Goal: Information Seeking & Learning: Learn about a topic

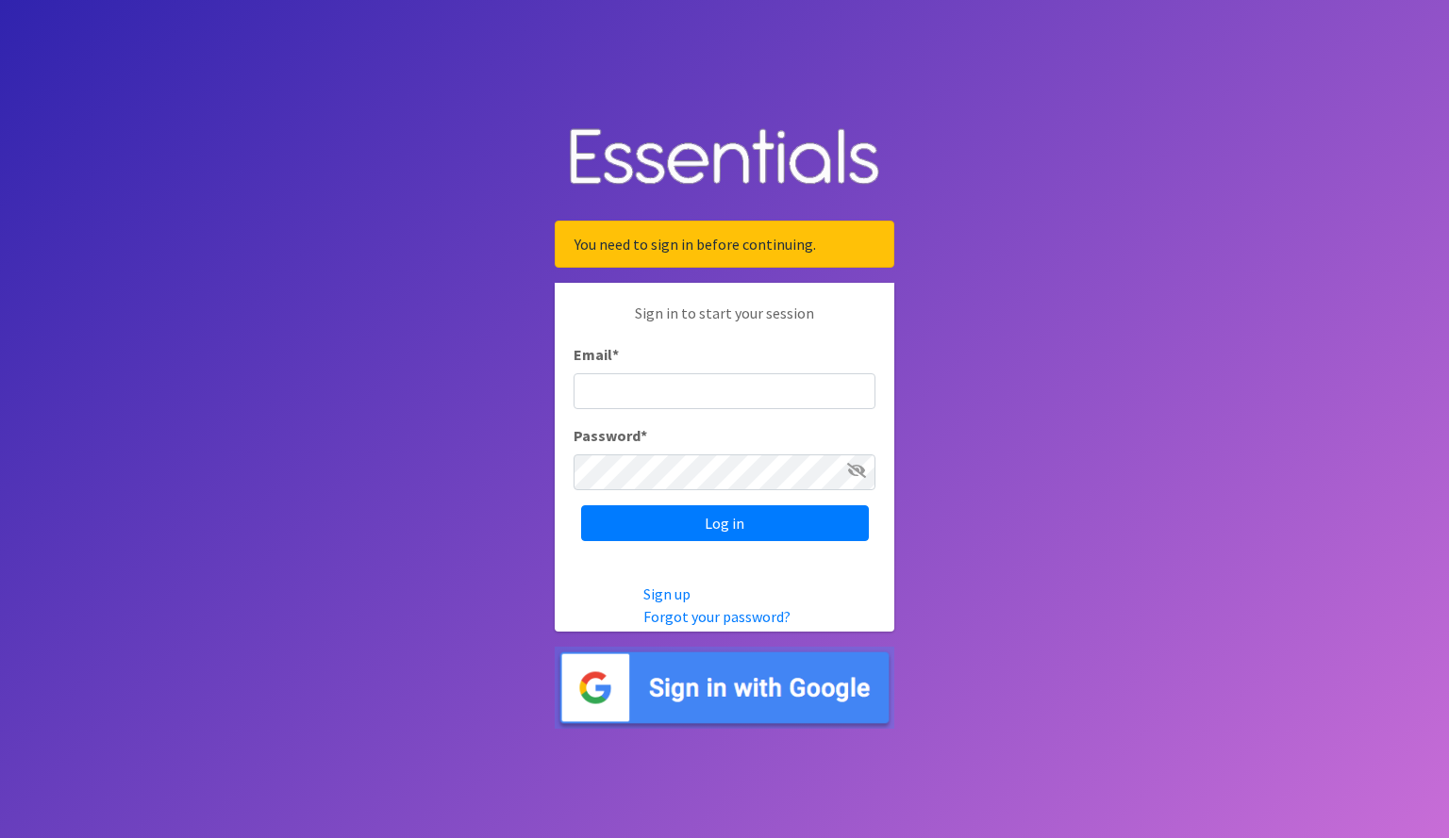
type input "kylie.mills44@gmail.com"
click at [581, 506] on input "Log in" at bounding box center [725, 524] width 288 height 36
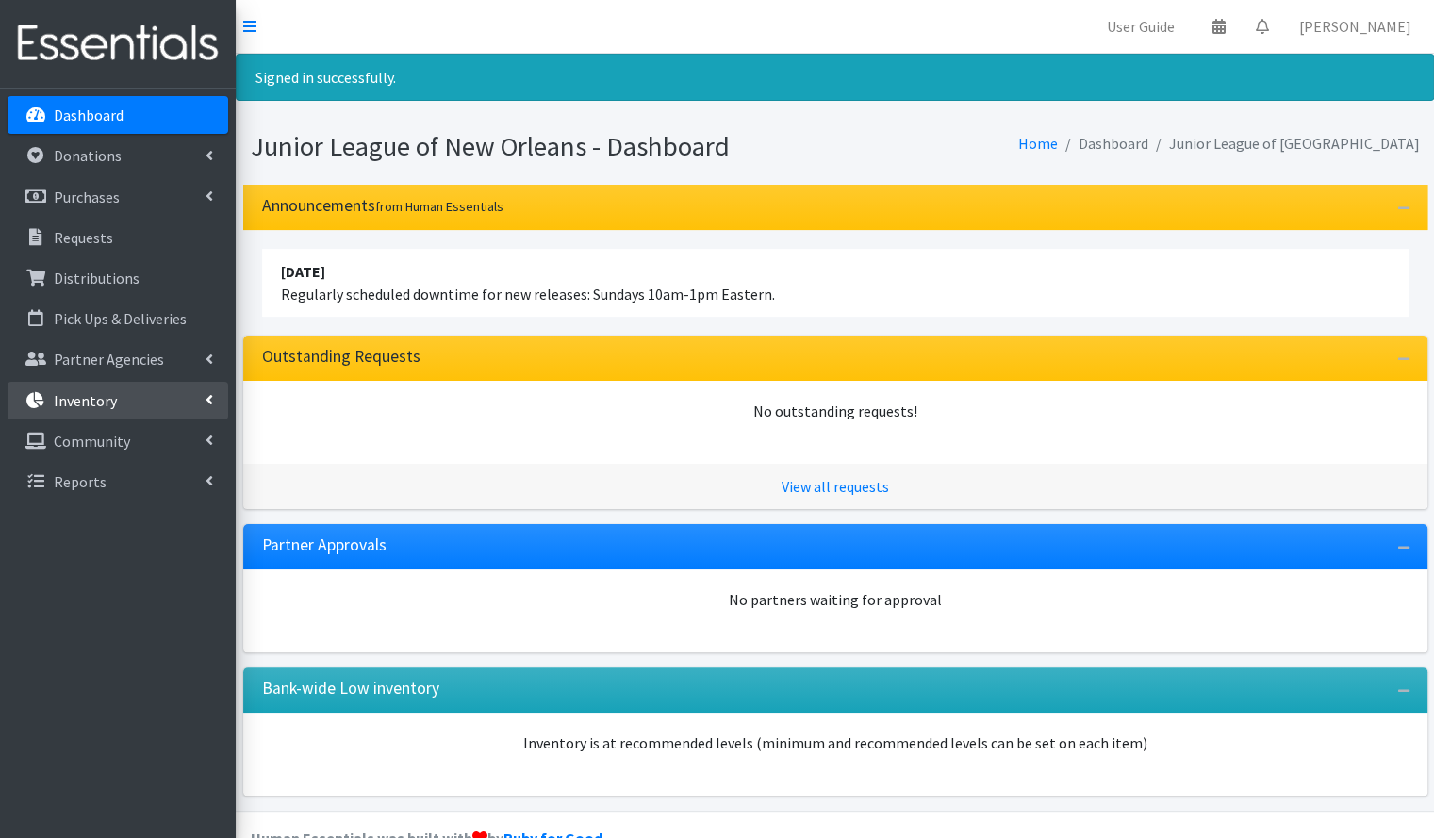
click at [96, 393] on p "Inventory" at bounding box center [85, 400] width 63 height 19
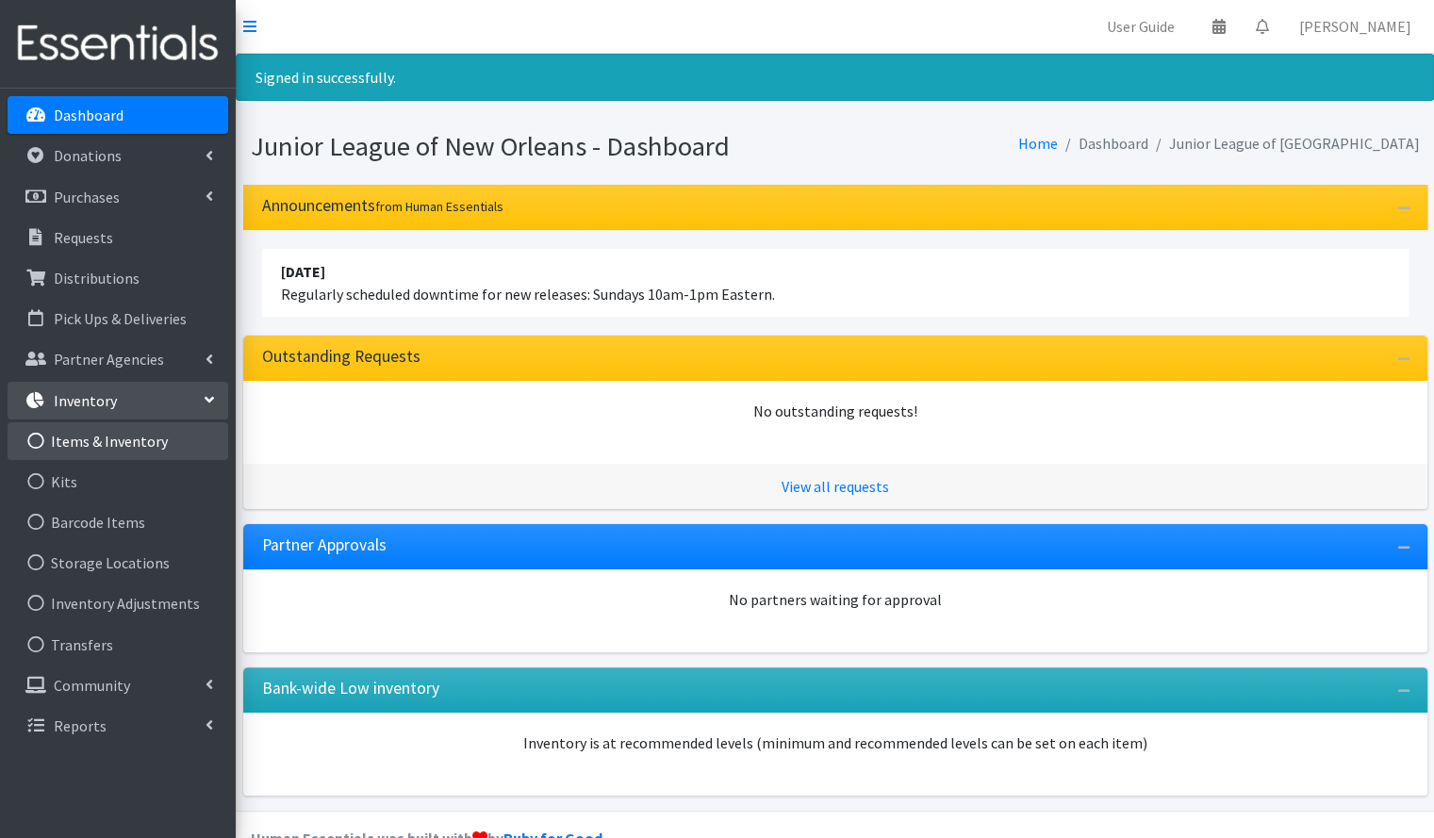
click at [107, 432] on link "Items & Inventory" at bounding box center [118, 442] width 221 height 38
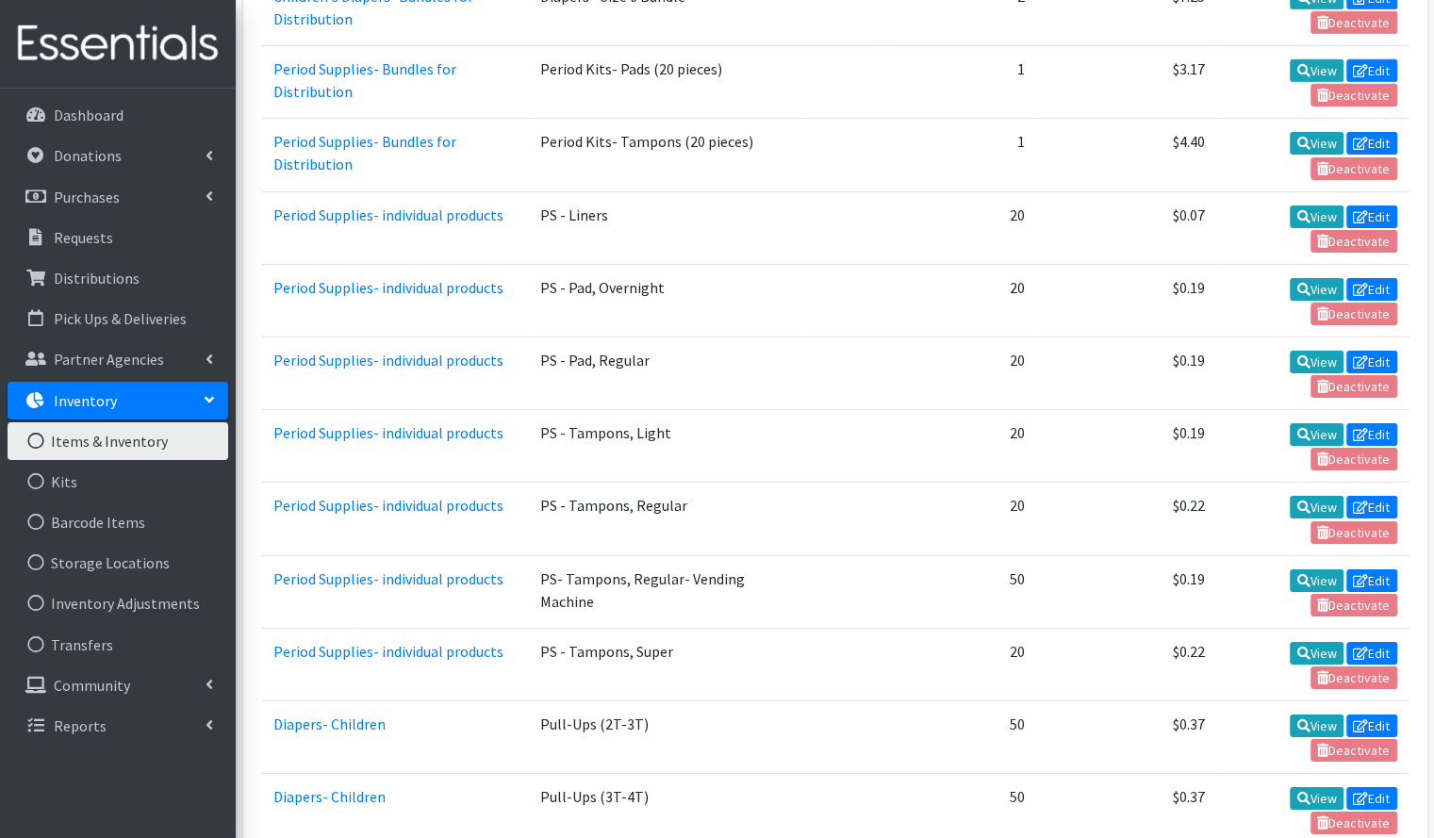
scroll to position [3738, 0]
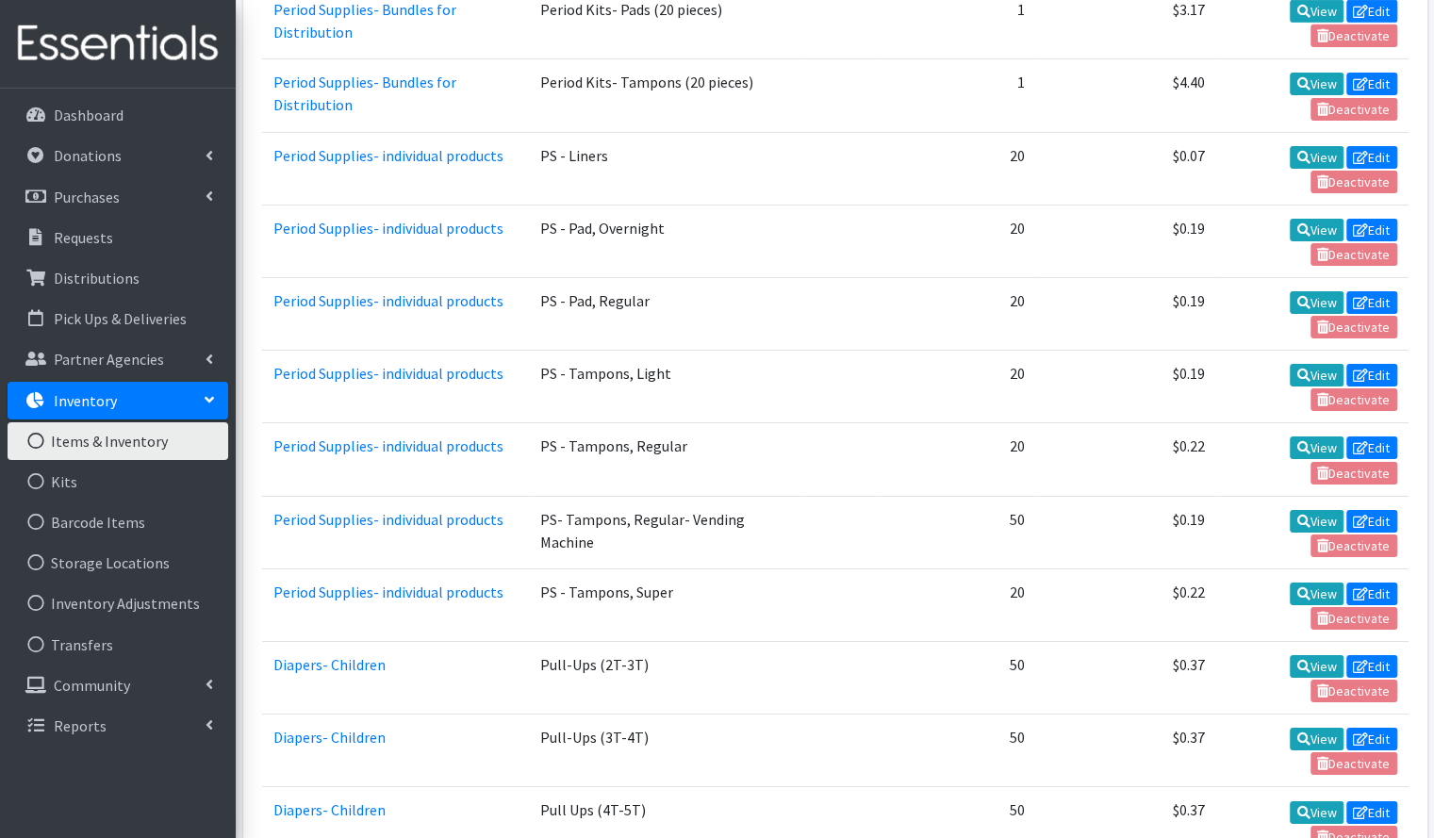
click at [533, 132] on td "PS - Liners" at bounding box center [665, 168] width 273 height 73
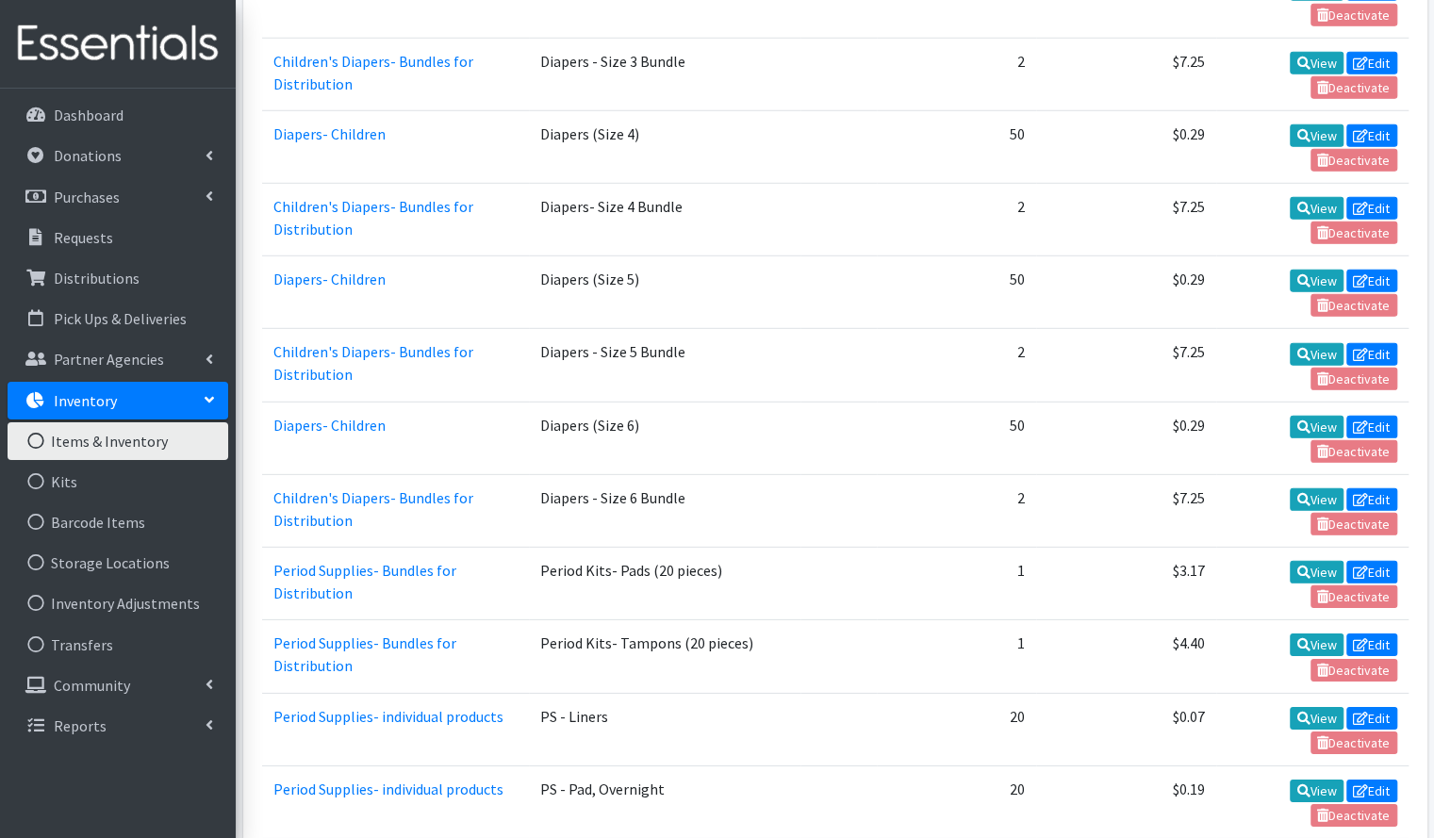
click at [601, 474] on td "Diapers - Size 6 Bundle" at bounding box center [665, 510] width 273 height 73
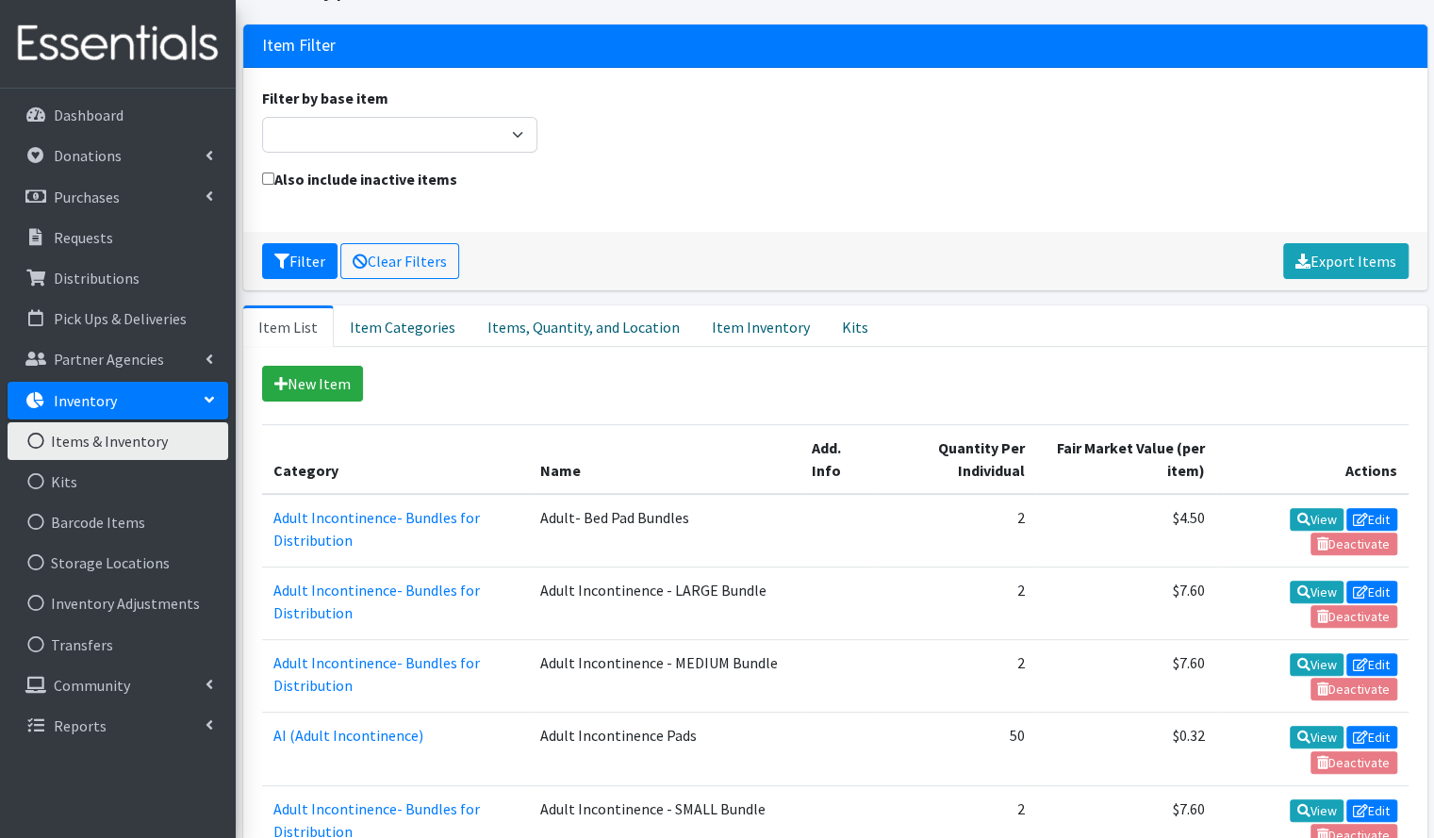
scroll to position [95, 0]
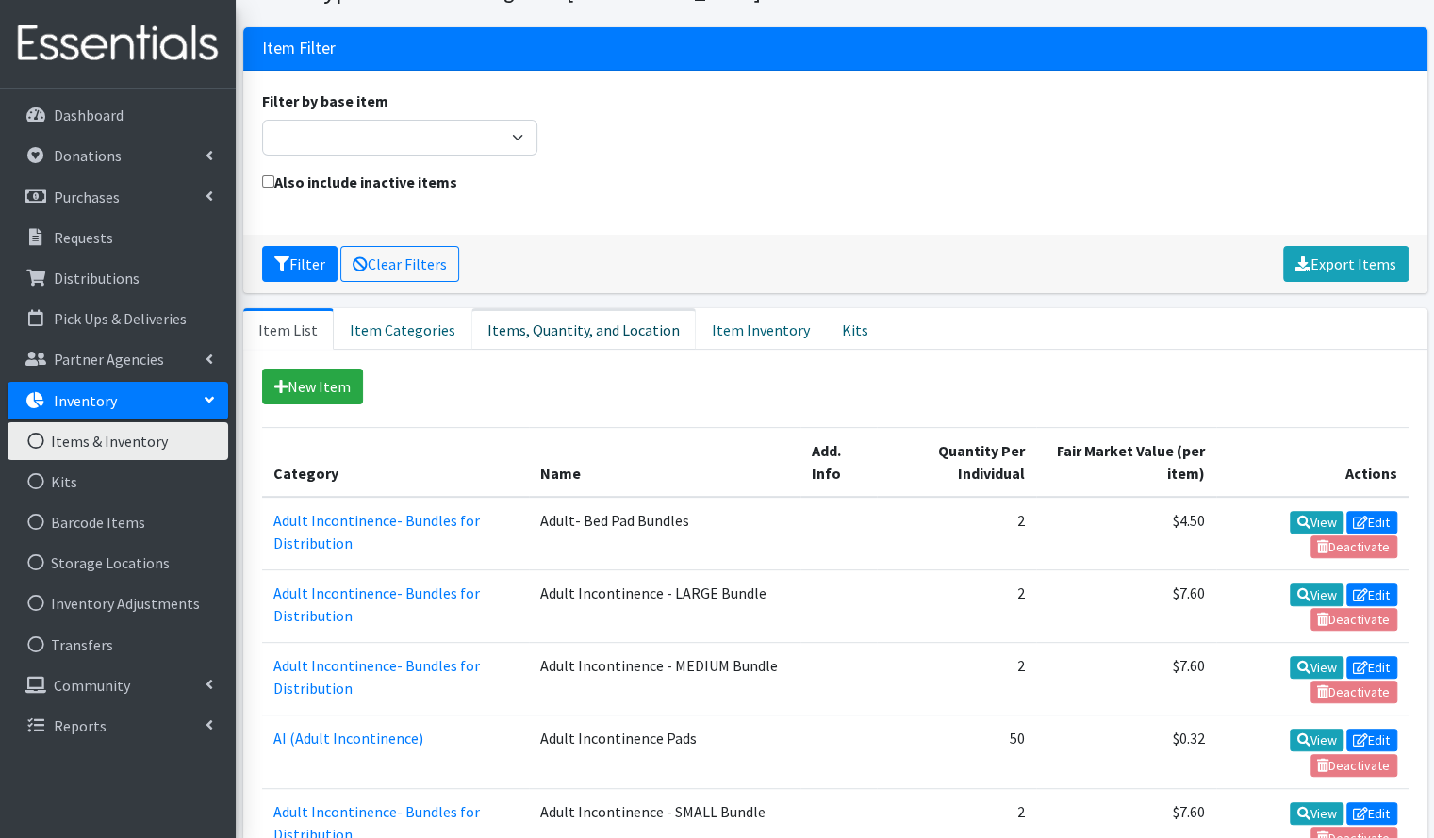
click at [519, 321] on link "Items, Quantity, and Location" at bounding box center [584, 328] width 224 height 41
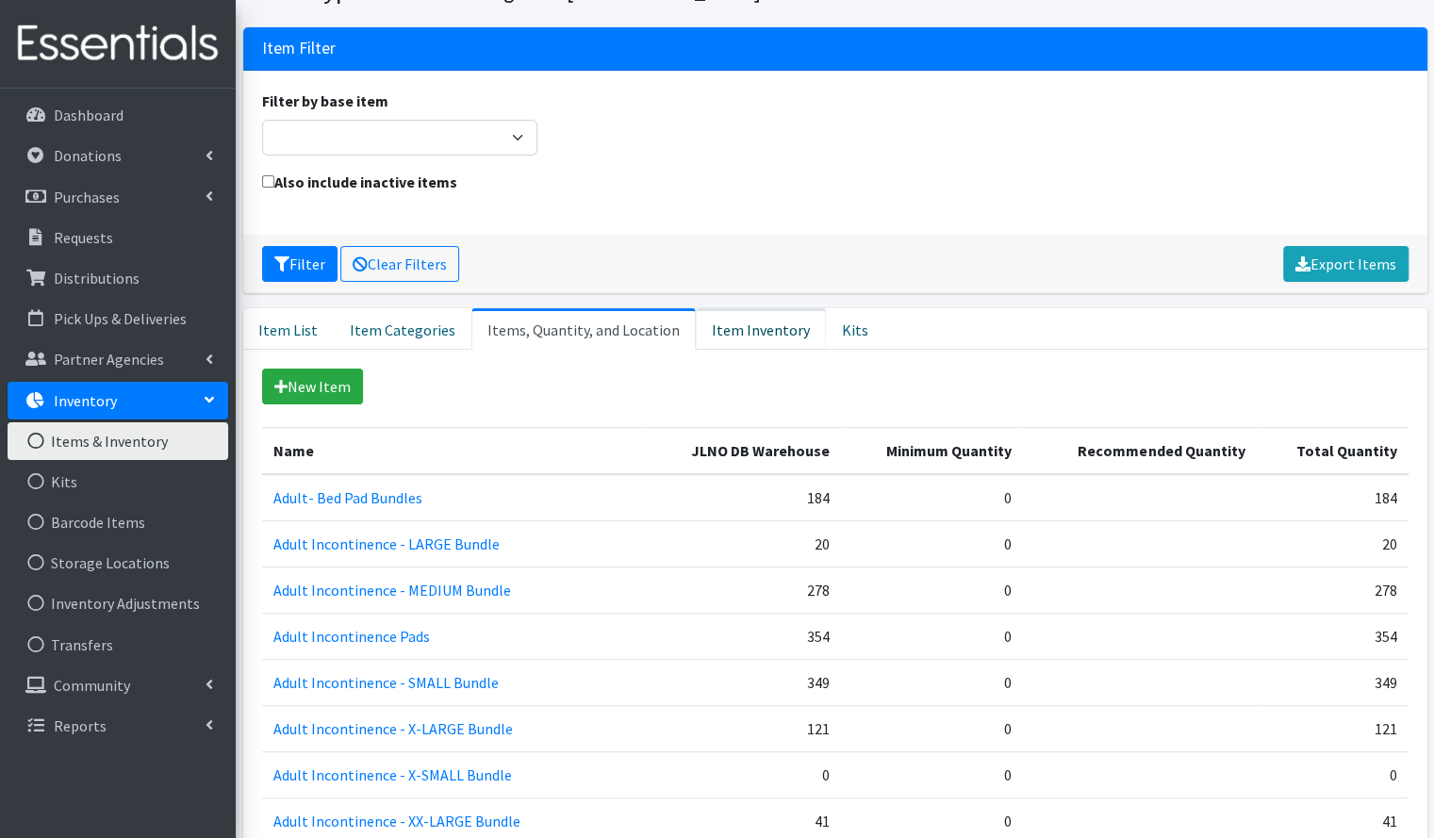
click at [728, 319] on link "Item Inventory" at bounding box center [761, 328] width 130 height 41
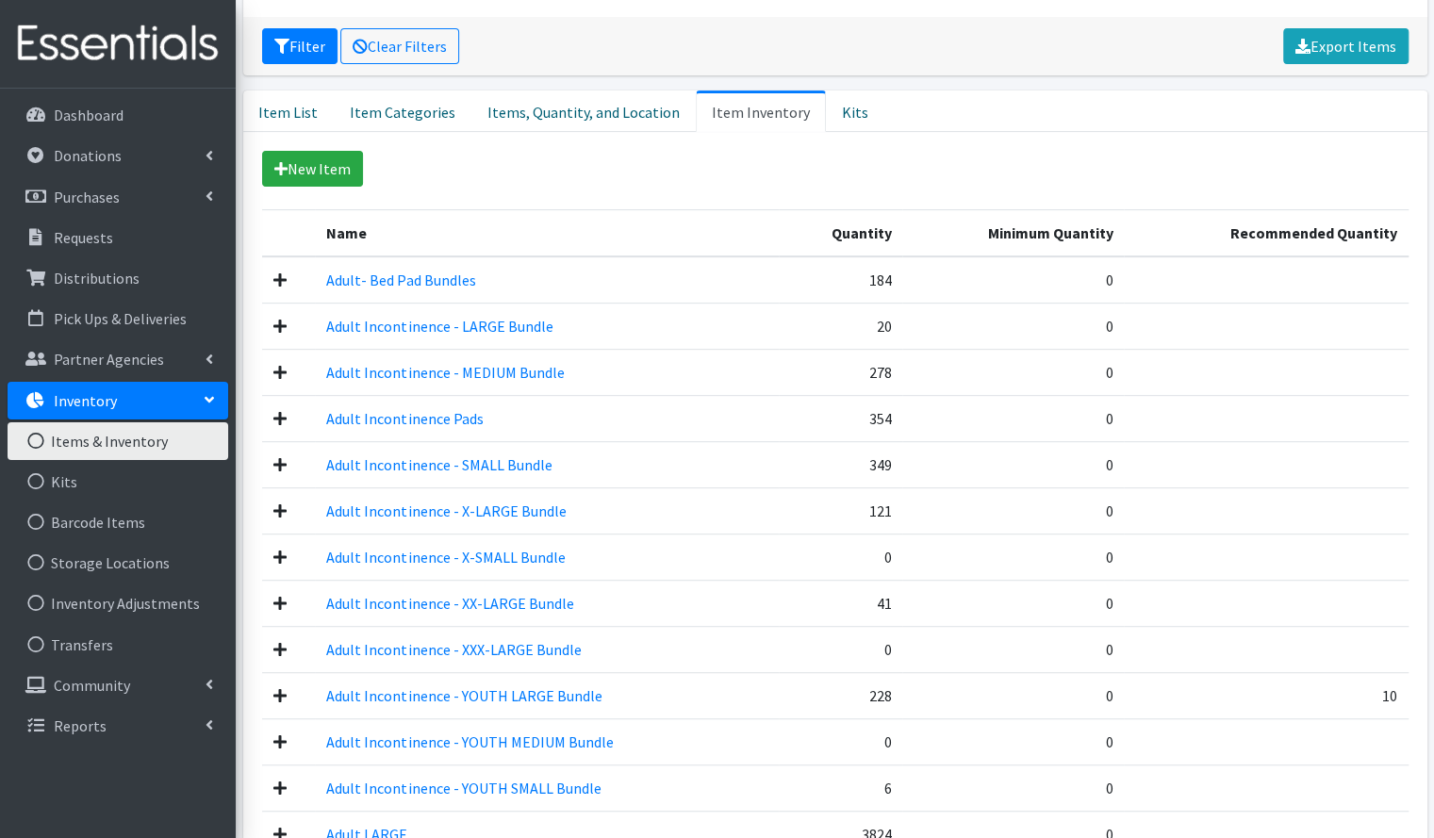
scroll to position [295, 0]
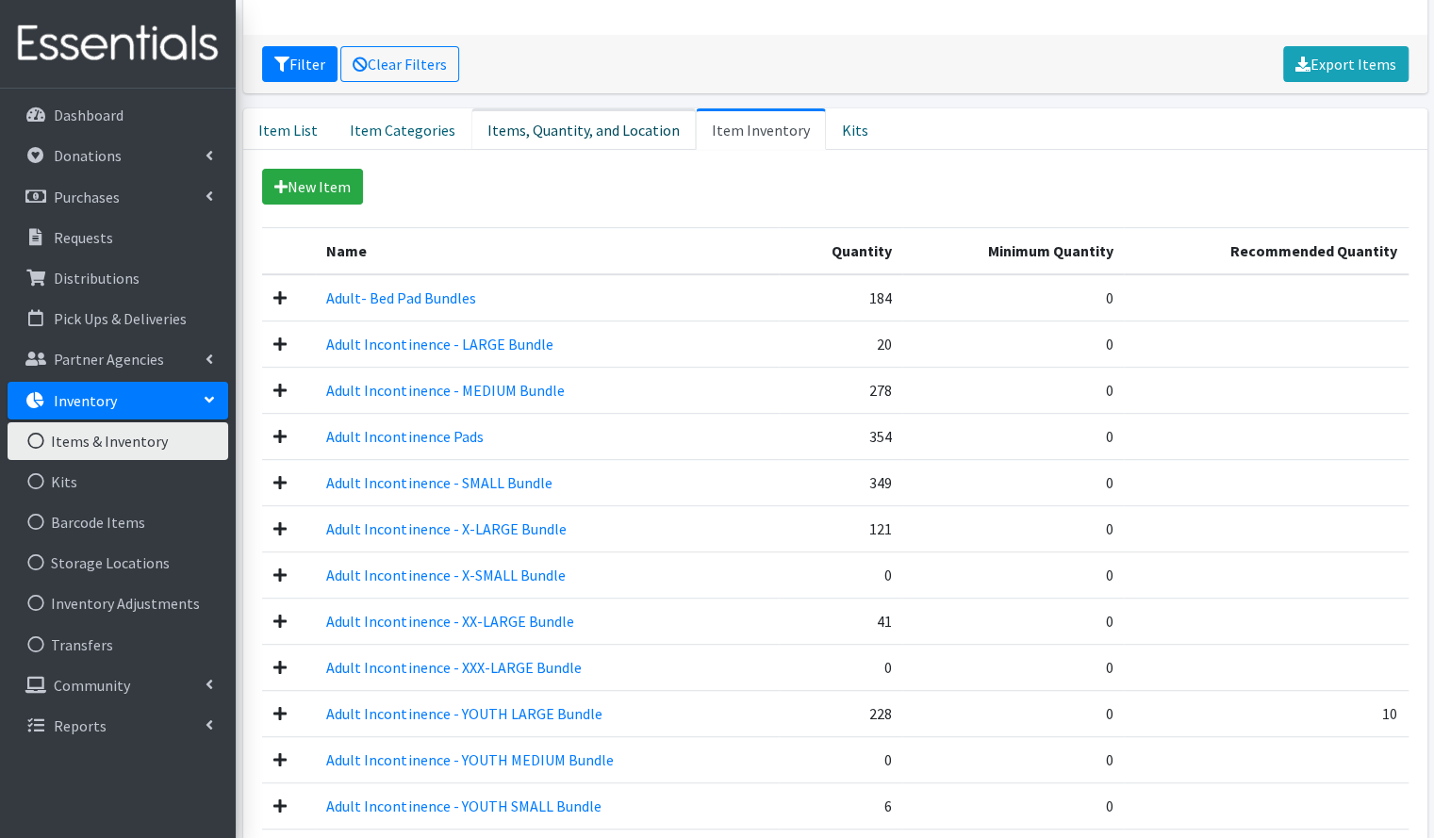
click at [515, 137] on link "Items, Quantity, and Location" at bounding box center [584, 128] width 224 height 41
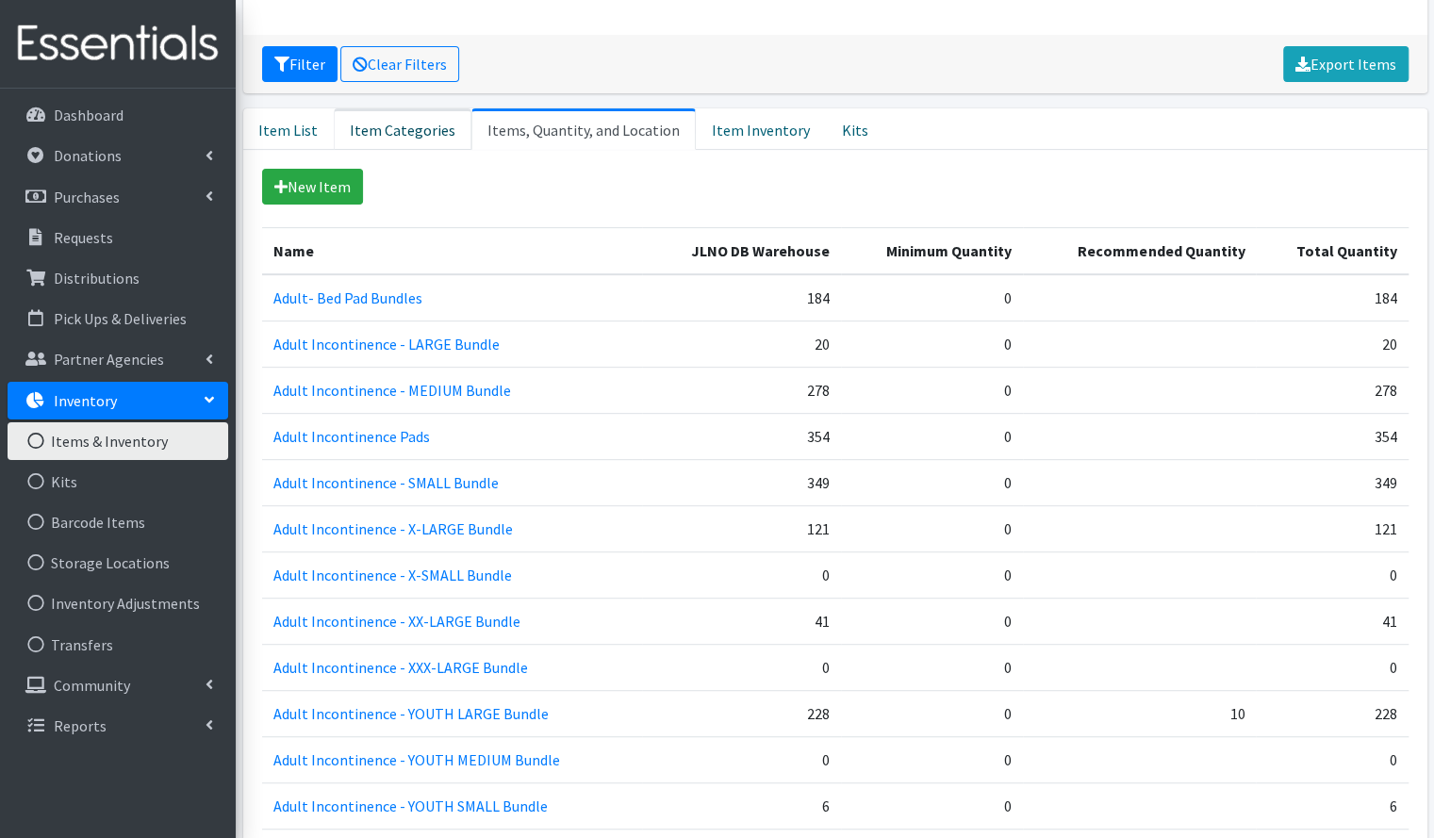
click at [430, 135] on link "Item Categories" at bounding box center [403, 128] width 138 height 41
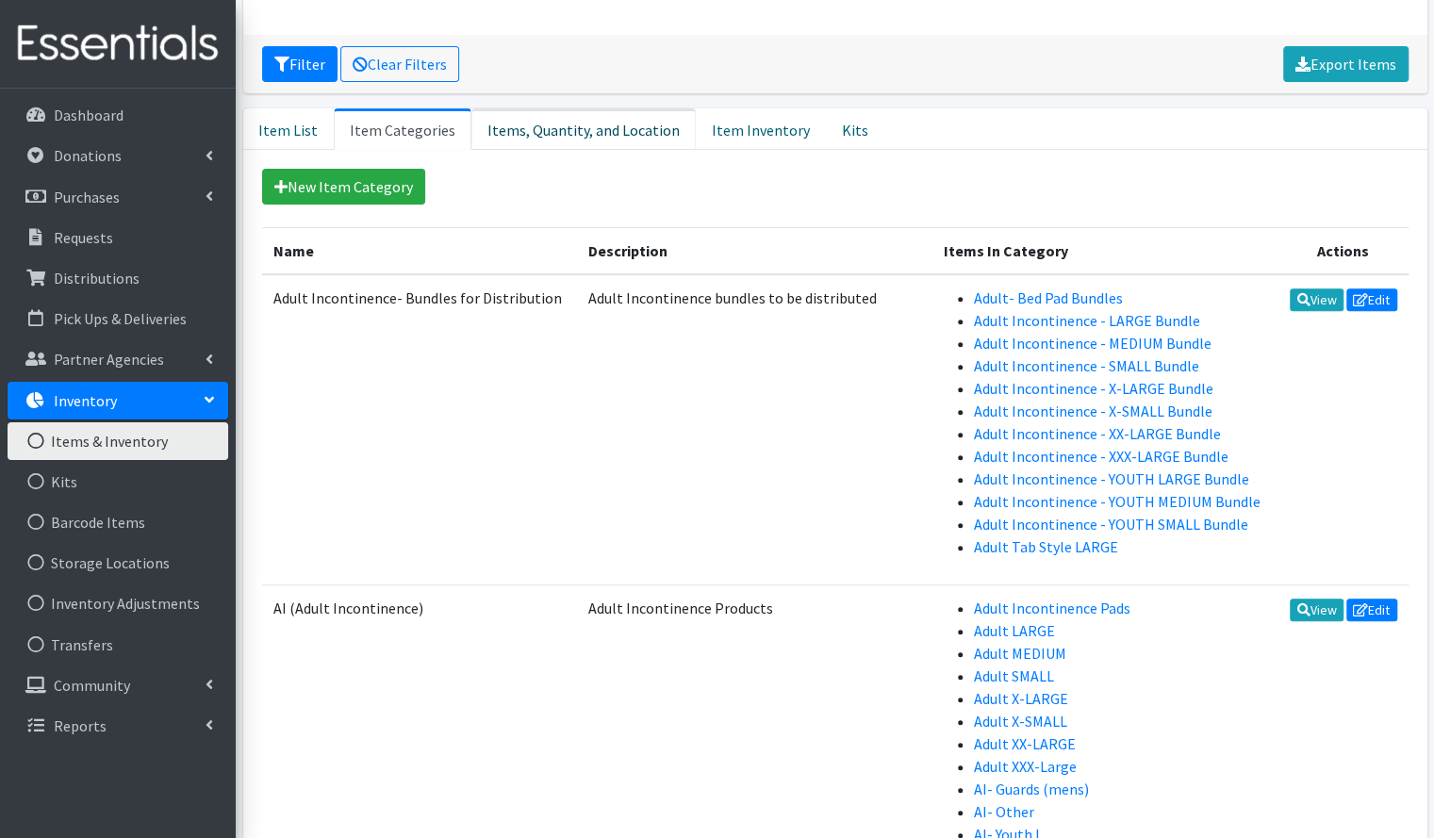
click at [544, 138] on link "Items, Quantity, and Location" at bounding box center [584, 128] width 224 height 41
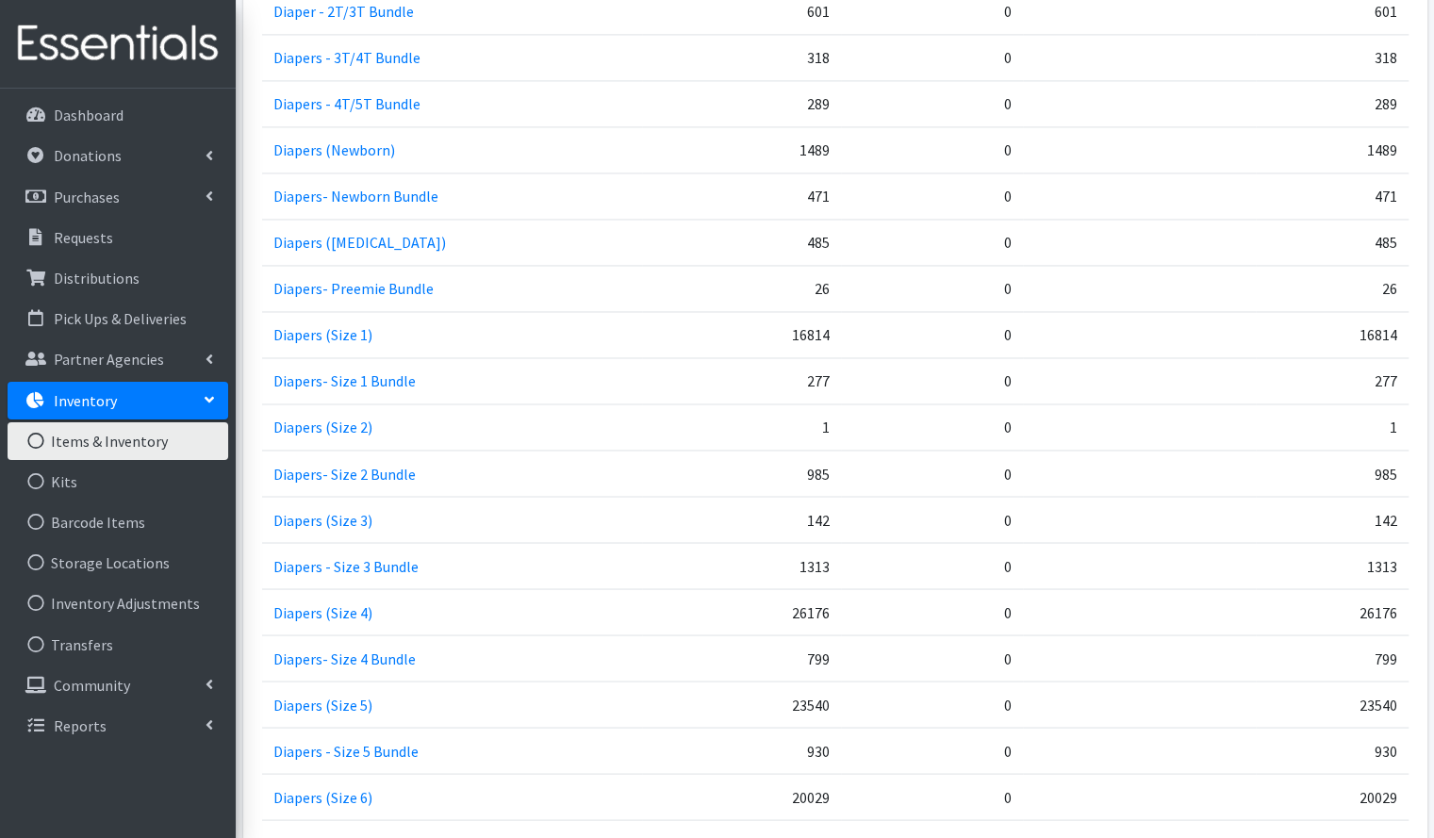
scroll to position [1681, 0]
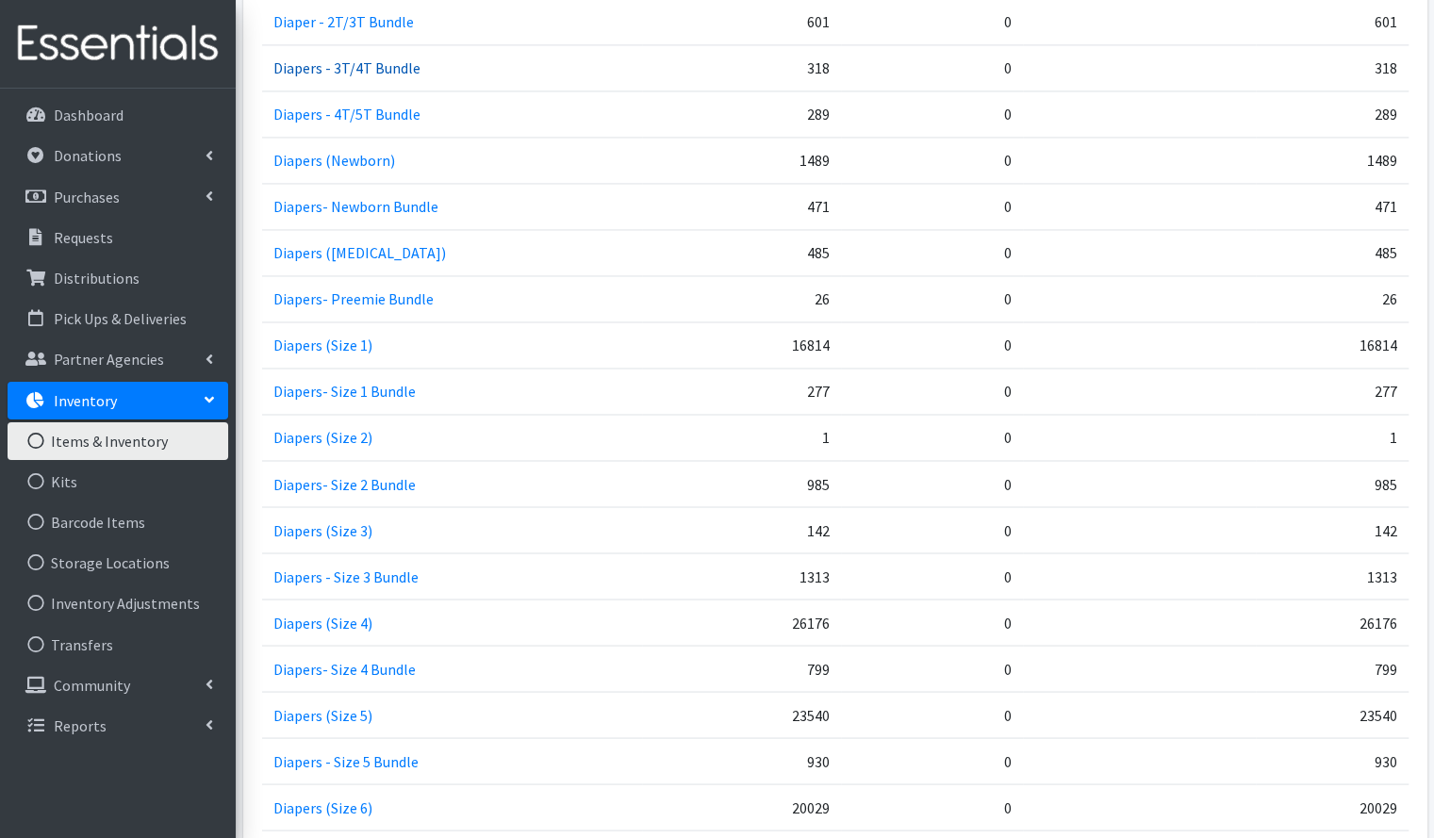
click at [297, 58] on link "Diapers - 3T/4T Bundle" at bounding box center [347, 67] width 147 height 19
